Goal: Entertainment & Leisure: Consume media (video, audio)

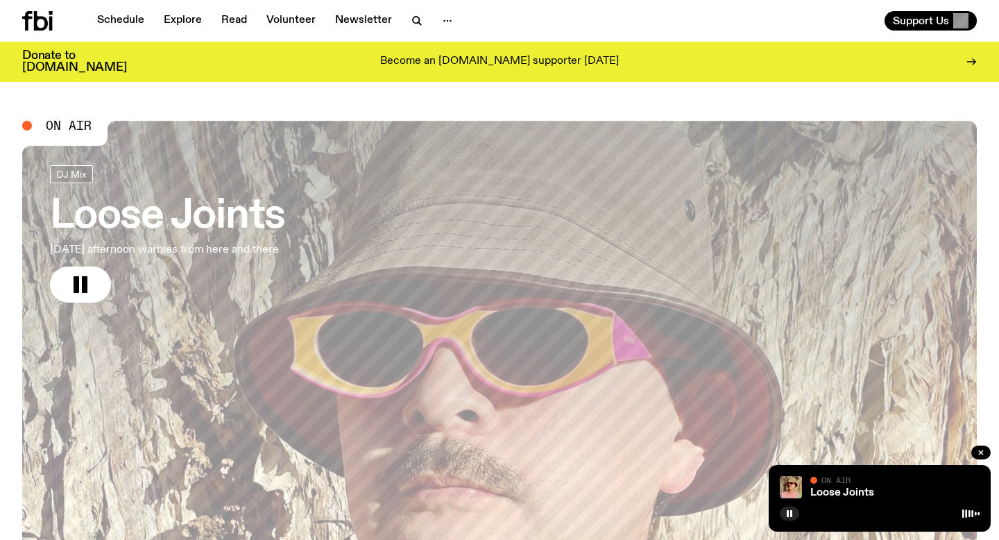
scroll to position [103, 0]
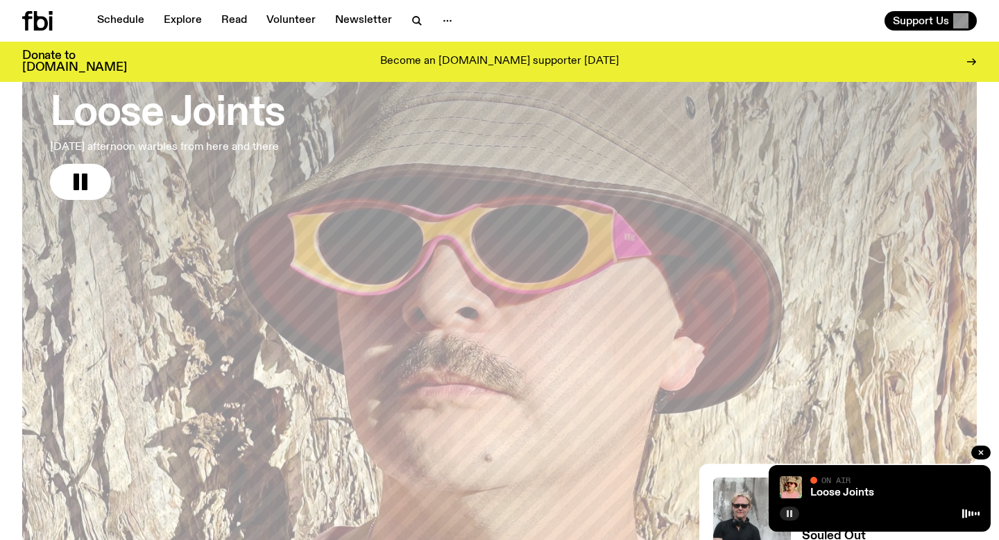
click at [794, 513] on button "button" at bounding box center [789, 513] width 19 height 14
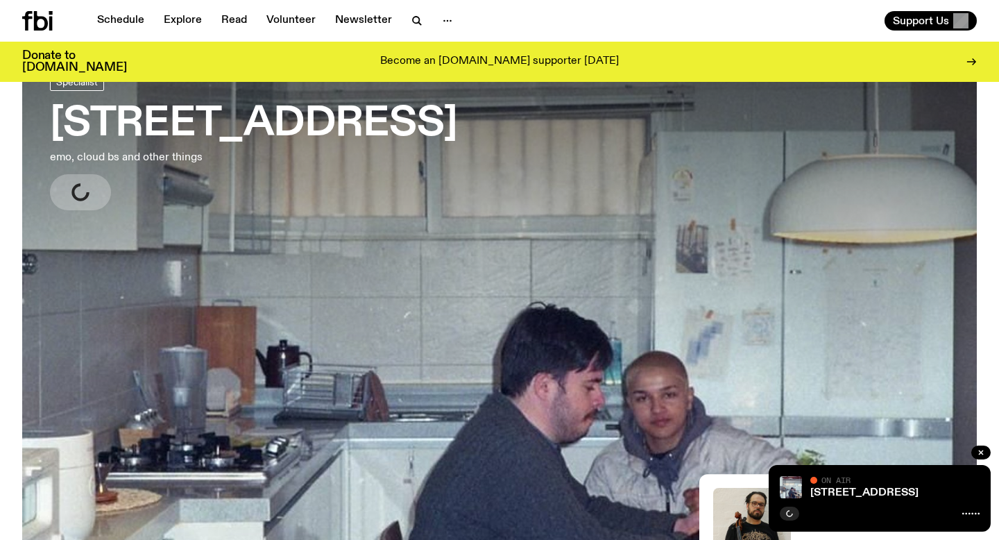
scroll to position [69, 0]
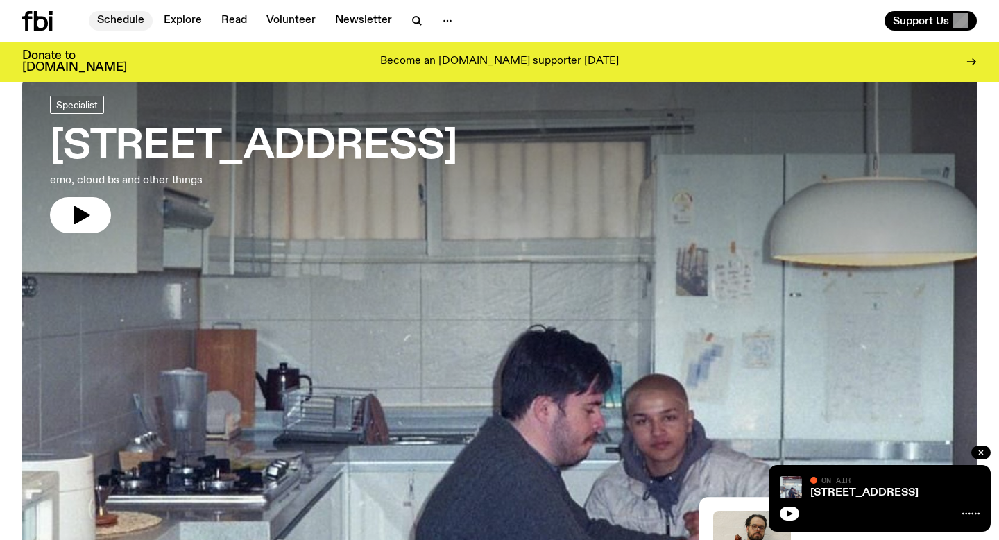
click at [117, 18] on link "Schedule" at bounding box center [121, 20] width 64 height 19
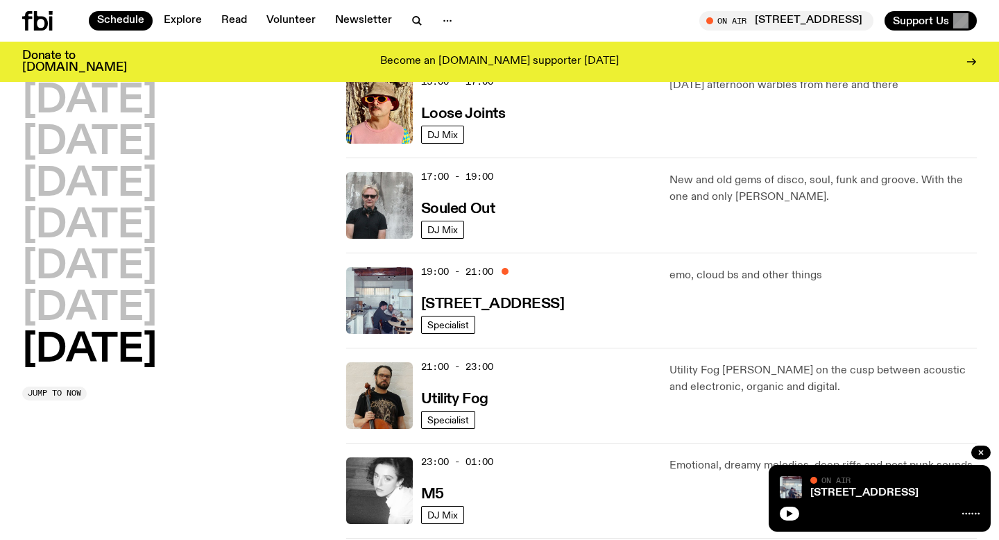
scroll to position [831, 0]
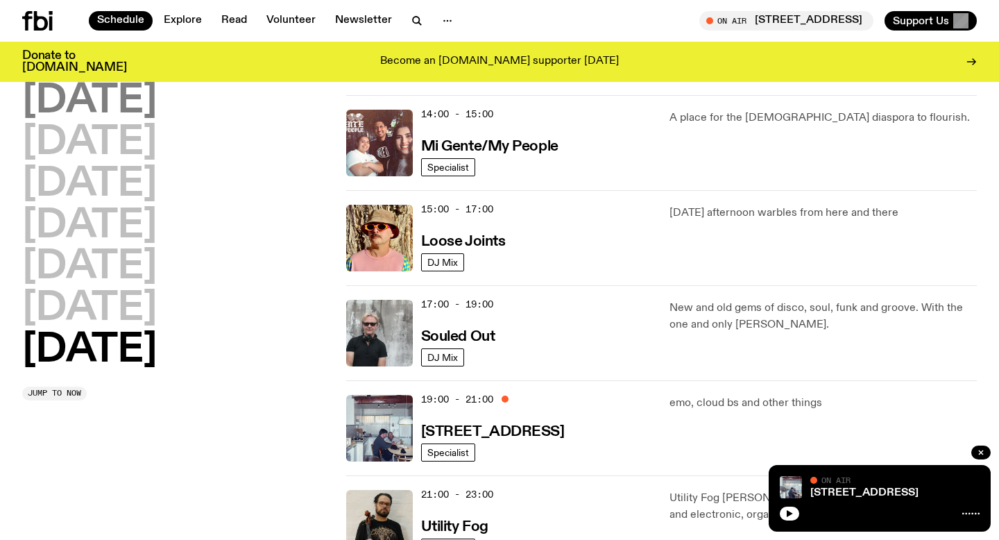
click at [157, 110] on h2 "[DATE]" at bounding box center [89, 101] width 135 height 39
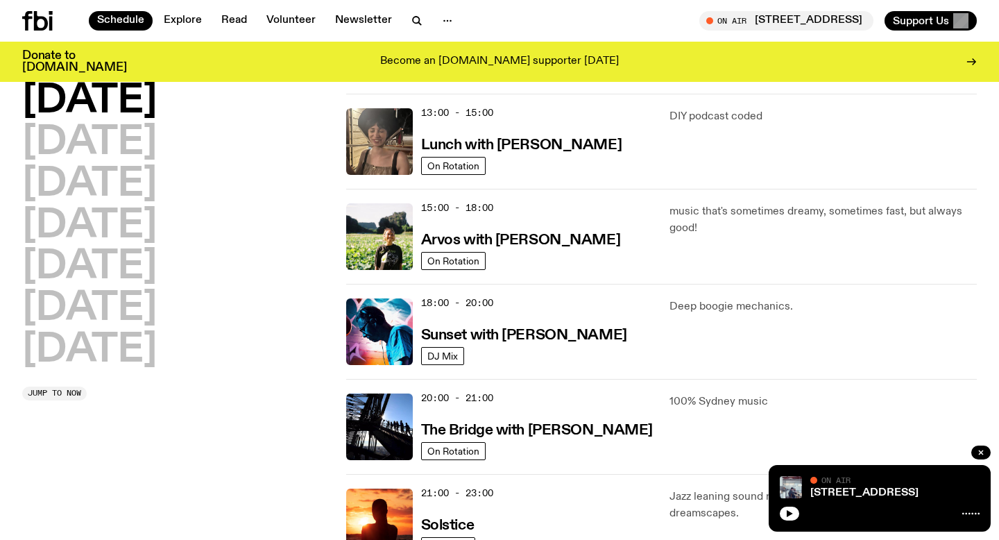
scroll to position [416, 0]
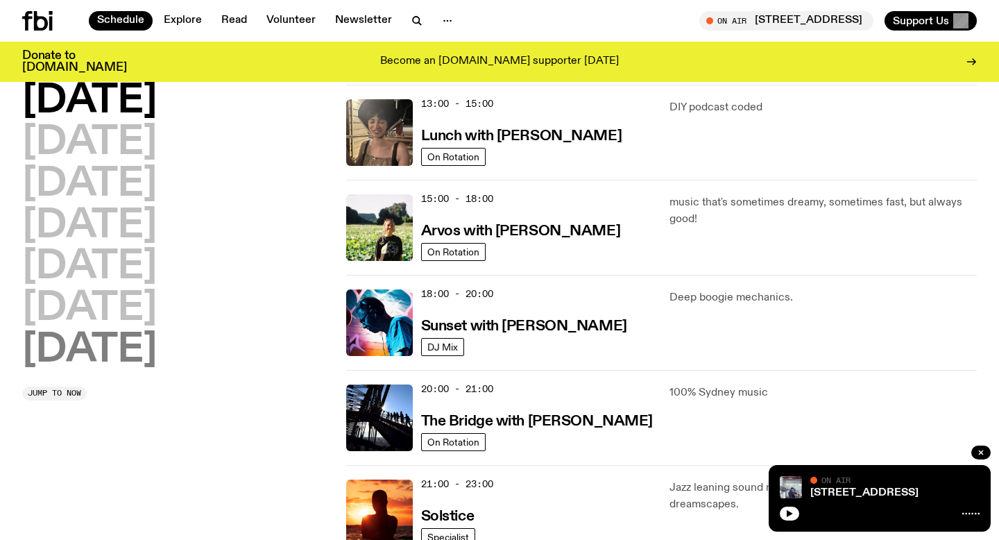
click at [153, 331] on h2 "[DATE]" at bounding box center [89, 350] width 135 height 39
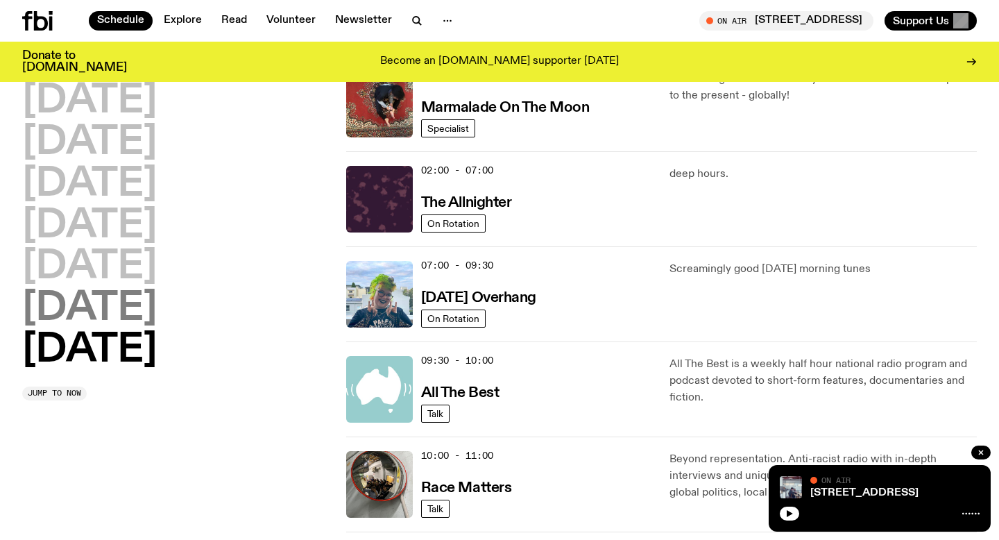
click at [157, 303] on h2 "[DATE]" at bounding box center [89, 308] width 135 height 39
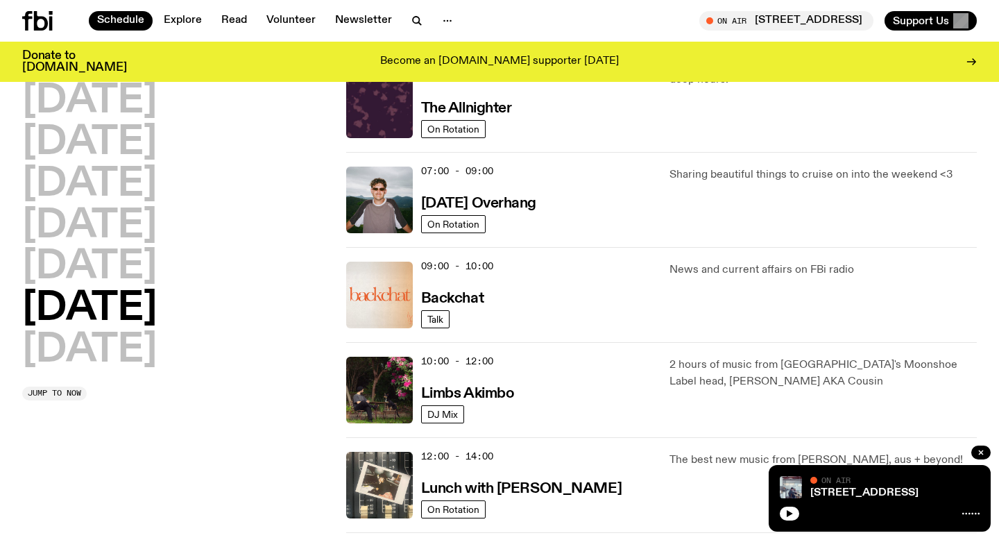
scroll to position [169, 0]
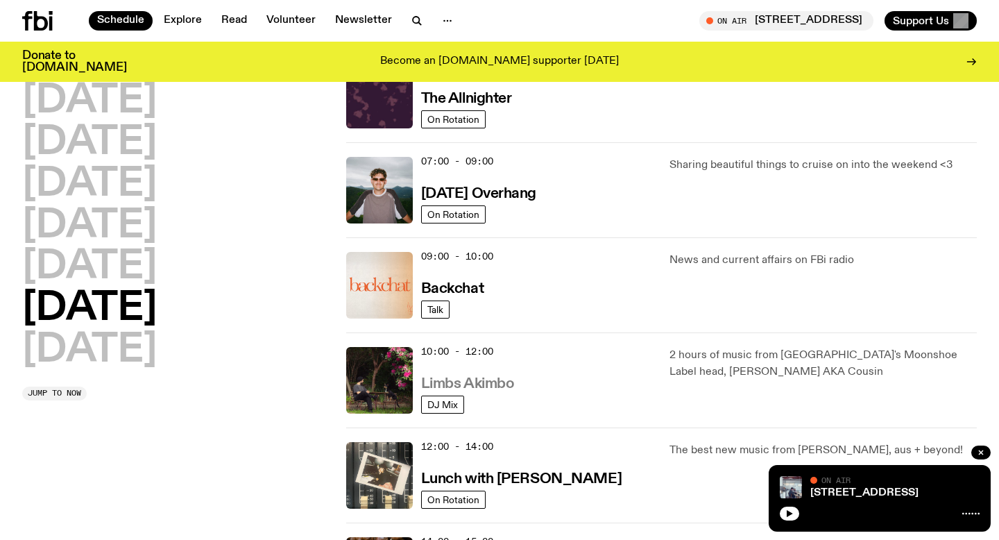
click at [486, 385] on h3 "Limbs Akimbo" at bounding box center [468, 384] width 94 height 15
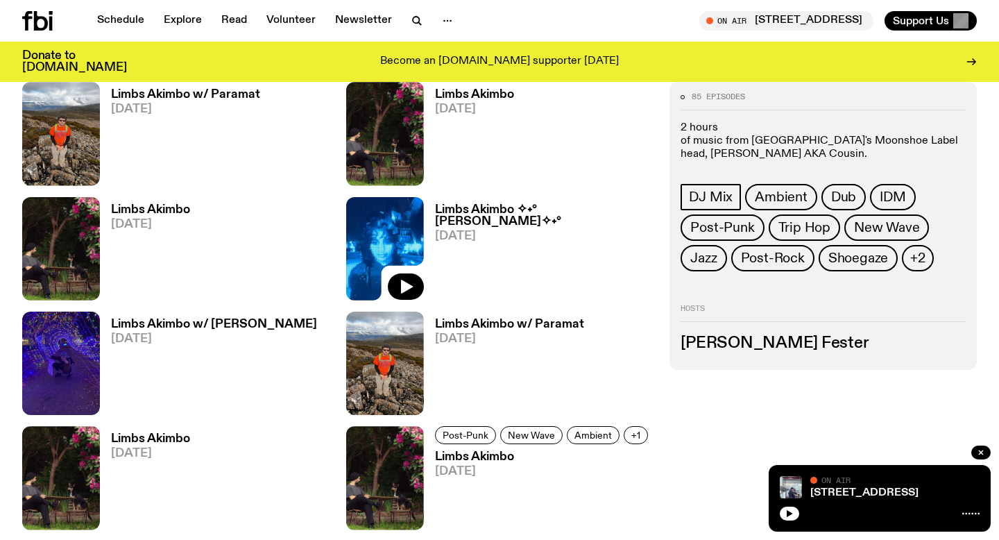
scroll to position [712, 0]
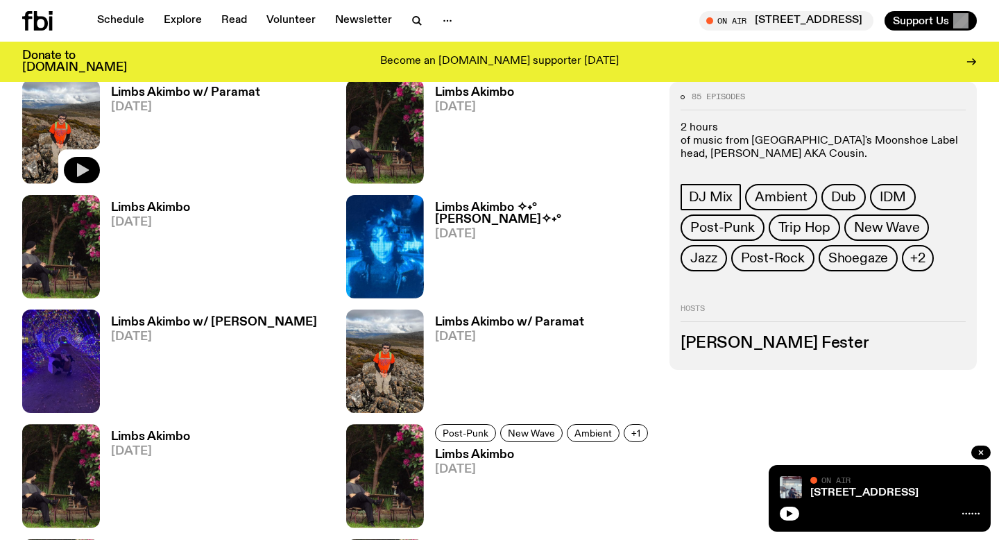
click at [90, 168] on button "button" at bounding box center [82, 170] width 36 height 26
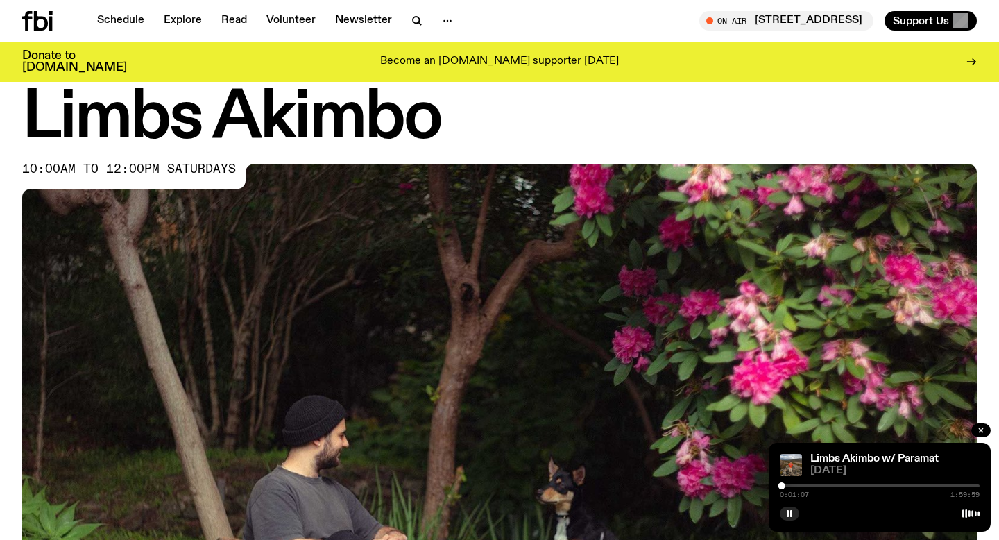
scroll to position [0, 0]
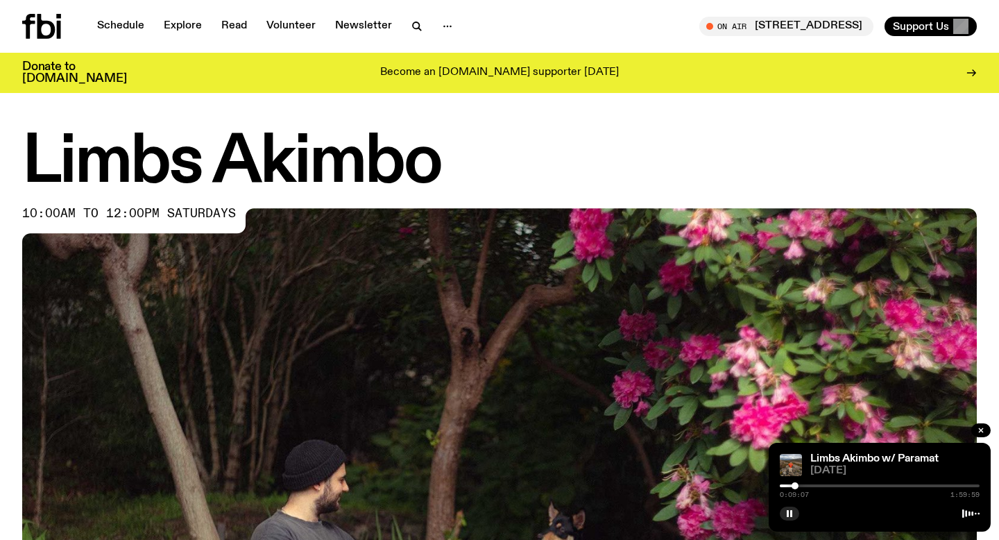
click at [813, 486] on div at bounding box center [880, 485] width 200 height 3
click at [822, 484] on div at bounding box center [880, 485] width 200 height 3
click at [833, 485] on div at bounding box center [880, 485] width 200 height 3
click at [852, 488] on div "0:32:05 1:59:59" at bounding box center [880, 489] width 200 height 17
click at [852, 484] on div at bounding box center [880, 485] width 200 height 3
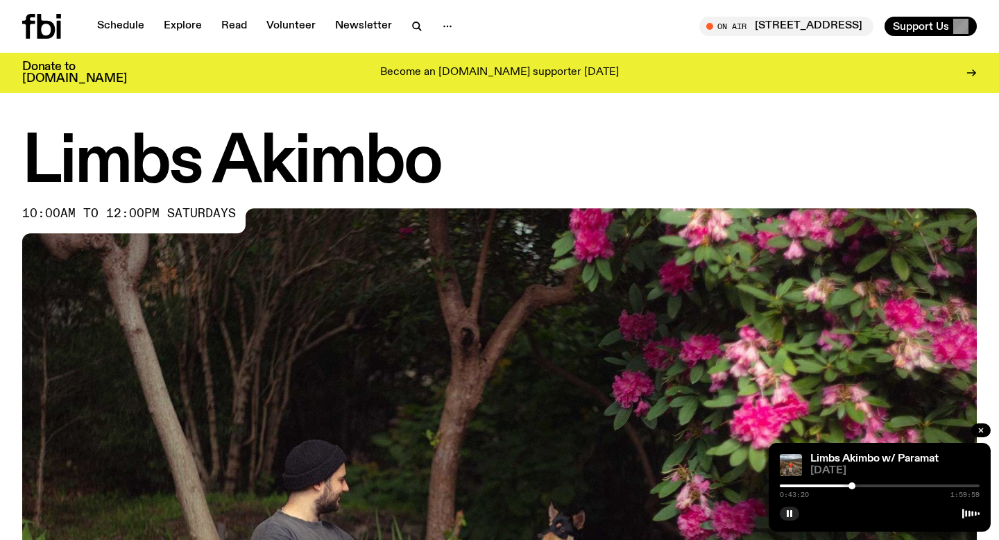
click at [875, 484] on div at bounding box center [880, 485] width 200 height 3
click at [872, 487] on div at bounding box center [874, 485] width 7 height 7
click at [869, 487] on div at bounding box center [869, 485] width 7 height 7
click at [791, 515] on rect "button" at bounding box center [791, 513] width 2 height 7
